Goal: Navigation & Orientation: Find specific page/section

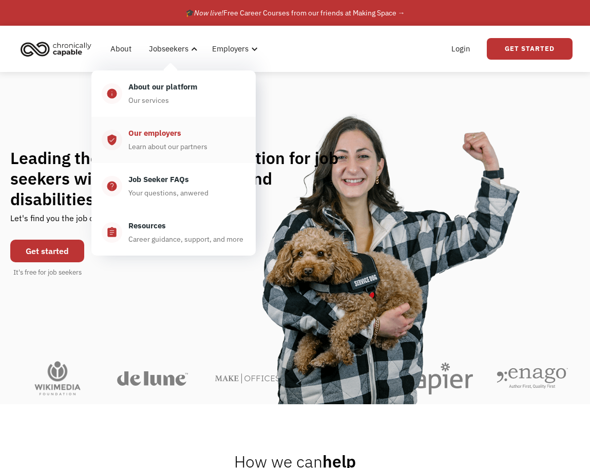
click at [165, 134] on div "Our employers" at bounding box center [154, 133] width 53 height 12
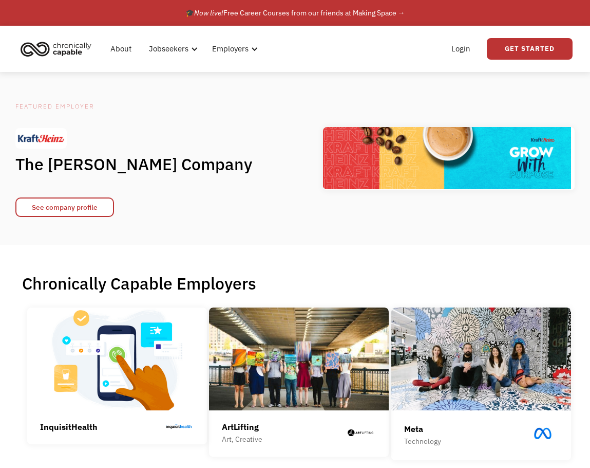
click at [48, 50] on img "home" at bounding box center [55, 49] width 77 height 23
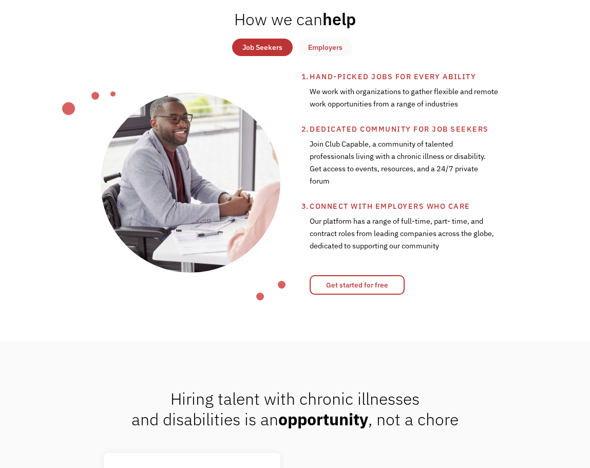
scroll to position [442, 0]
